Goal: Transaction & Acquisition: Purchase product/service

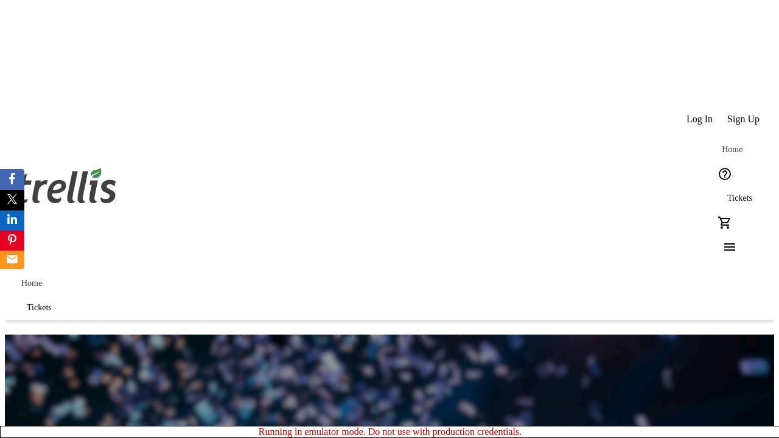
click at [728, 194] on span "Tickets" at bounding box center [740, 199] width 25 height 10
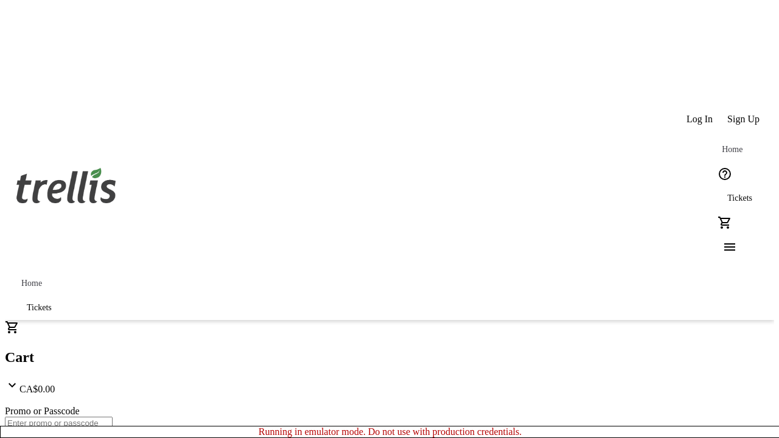
type input "1"
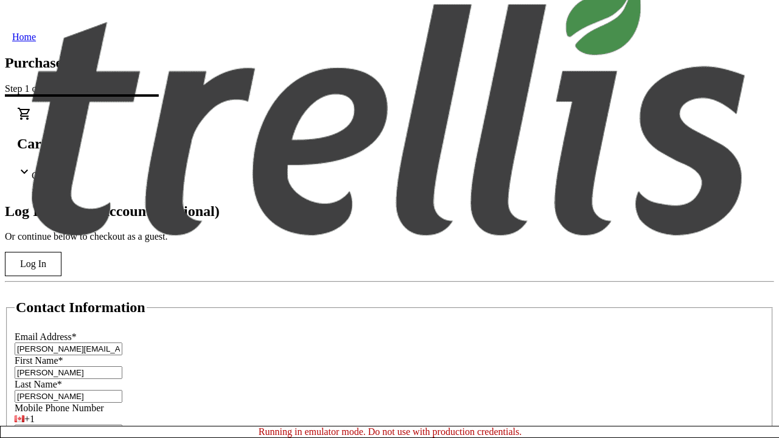
type input "[PERSON_NAME]"
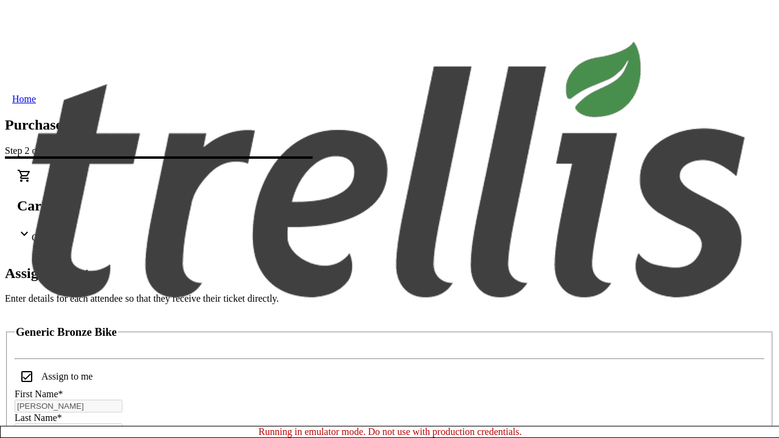
scroll to position [74, 0]
